Goal: Find contact information: Find contact information

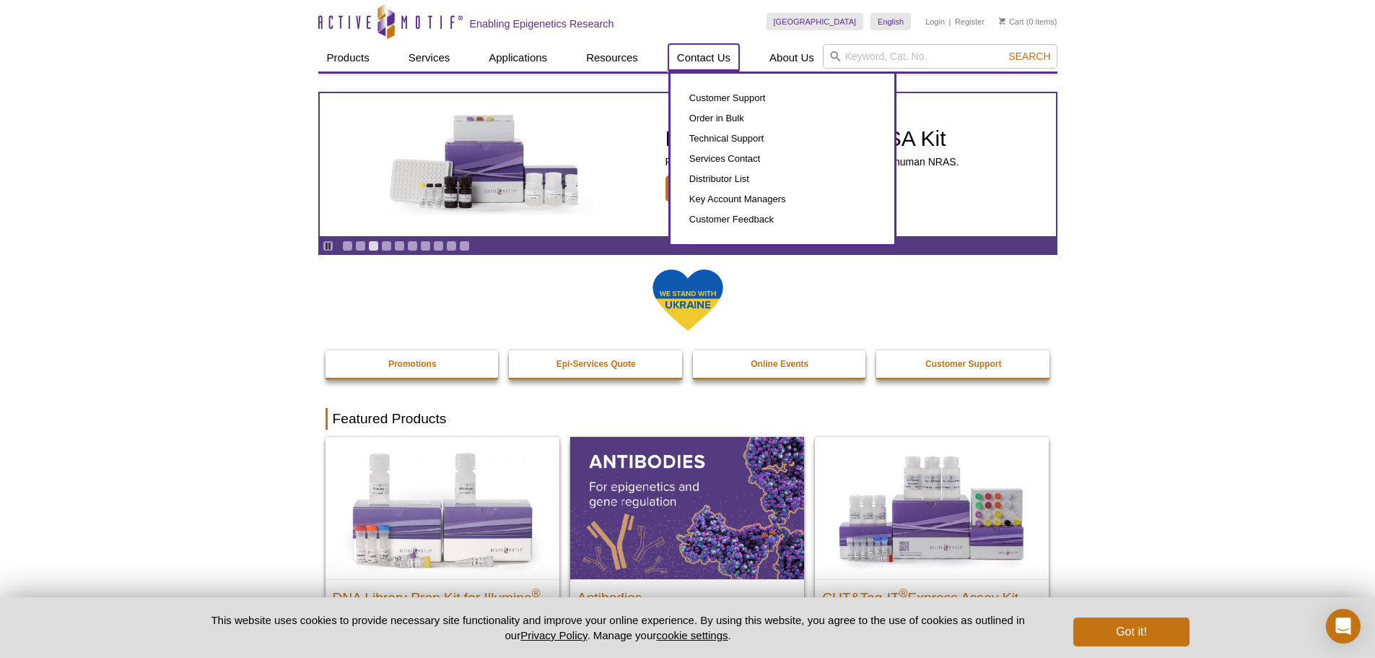
click at [718, 62] on link "Contact Us" at bounding box center [703, 57] width 71 height 27
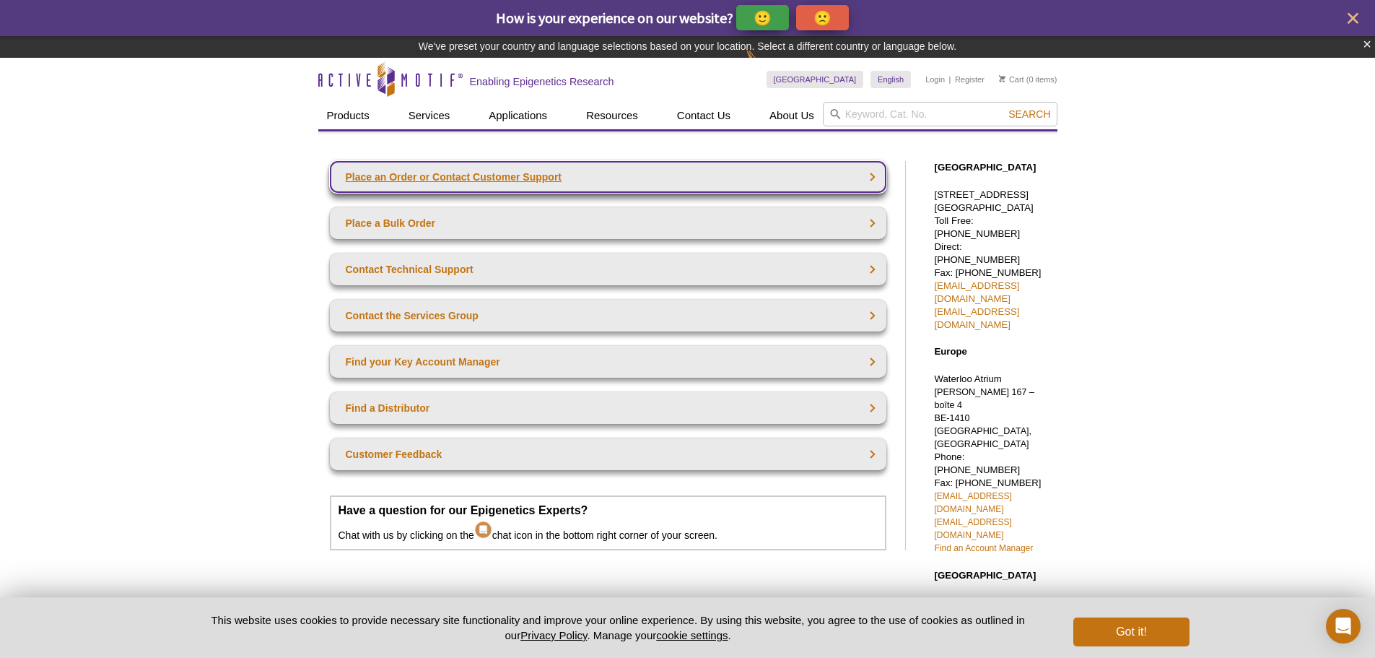
click at [519, 183] on link "Place an Order or Contact Customer Support" at bounding box center [608, 177] width 557 height 32
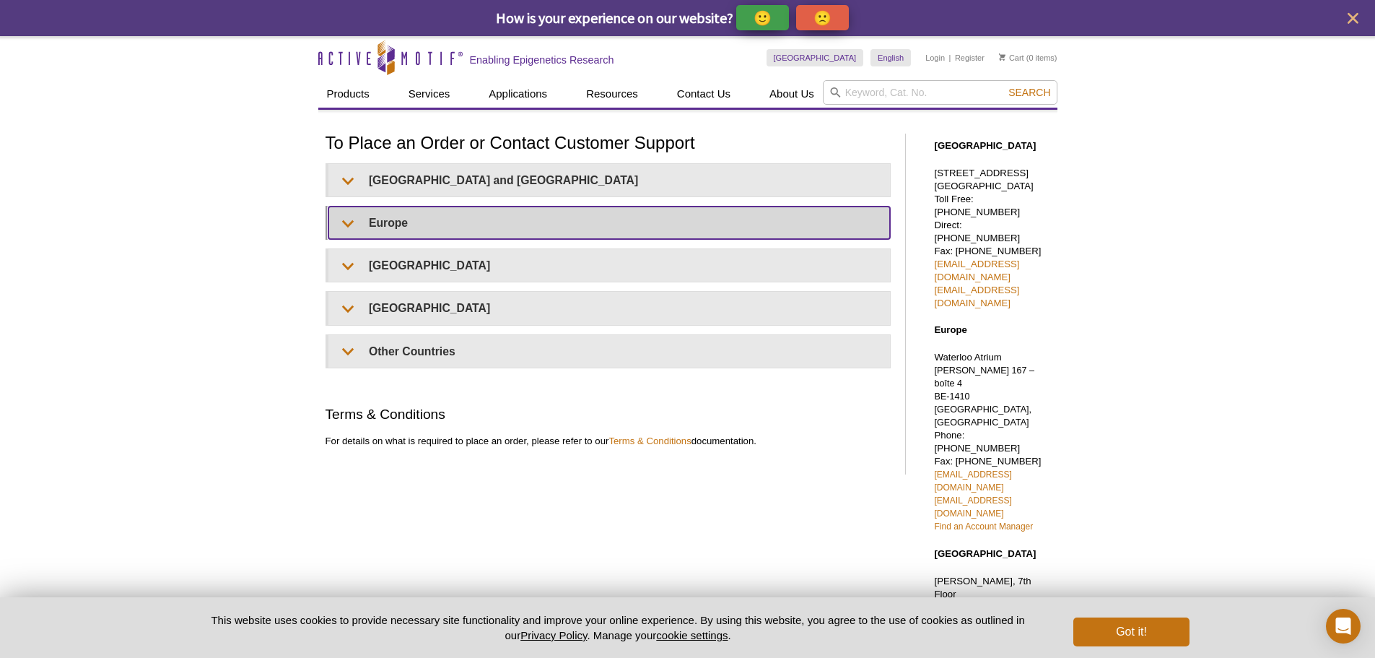
click at [441, 228] on summary "Europe" at bounding box center [609, 222] width 562 height 32
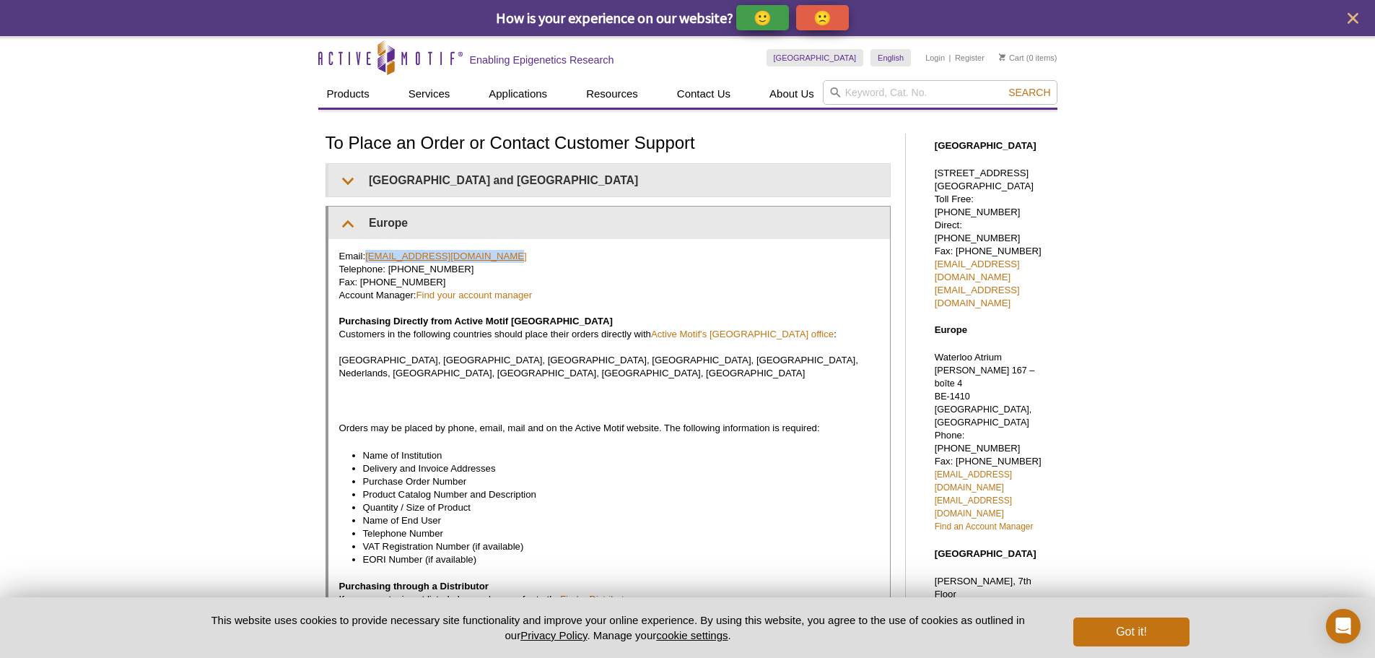
drag, startPoint x: 498, startPoint y: 256, endPoint x: 368, endPoint y: 258, distance: 130.0
click at [368, 258] on p "Email: euro-orders@activemotif.com Telephone: +32 (0)2 653 0001 Fax: +32 (0)2 6…" at bounding box center [609, 315] width 540 height 130
copy link "euro-orders@activemotif.com"
